Goal: Find specific page/section: Find specific page/section

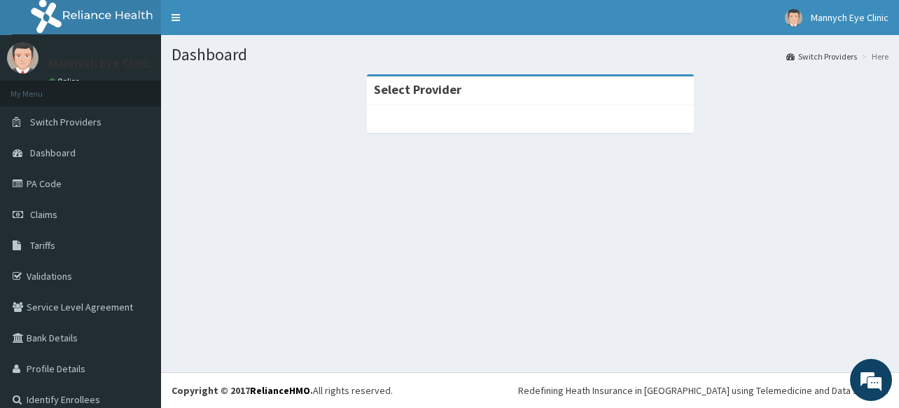
click at [478, 115] on div at bounding box center [530, 119] width 327 height 28
click at [431, 88] on strong "Select Provider" at bounding box center [418, 89] width 88 height 16
click at [43, 121] on span "Switch Providers" at bounding box center [65, 122] width 71 height 13
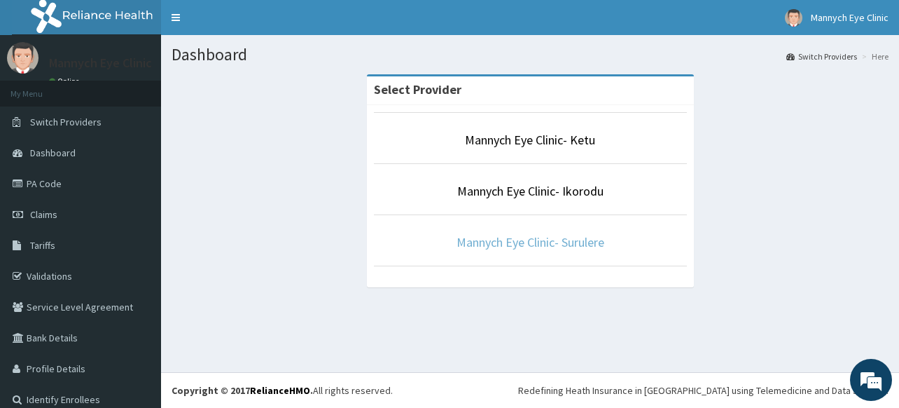
click at [517, 243] on link "Mannych Eye Clinic- Surulere" at bounding box center [531, 242] width 148 height 16
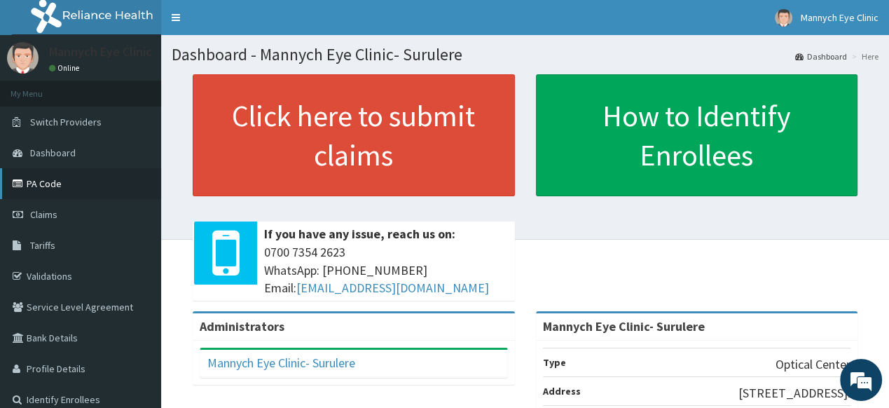
click at [48, 185] on link "PA Code" at bounding box center [80, 183] width 161 height 31
